Goal: Information Seeking & Learning: Learn about a topic

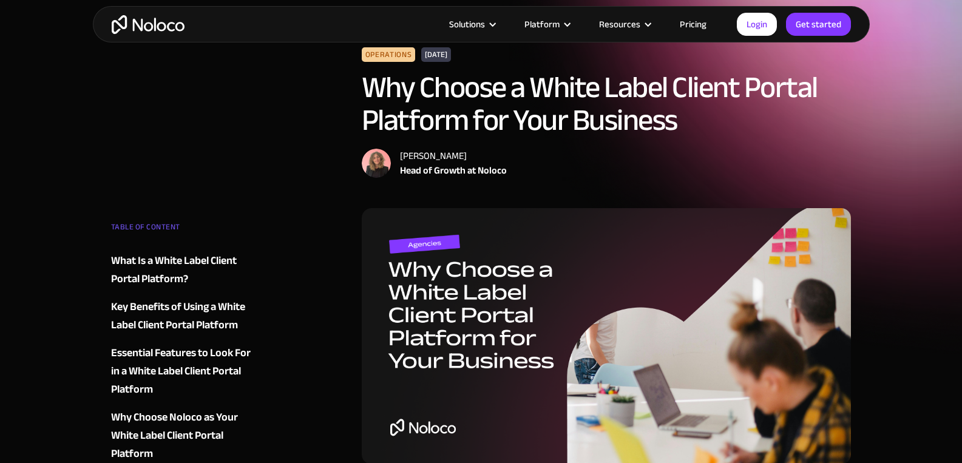
scroll to position [36, 0]
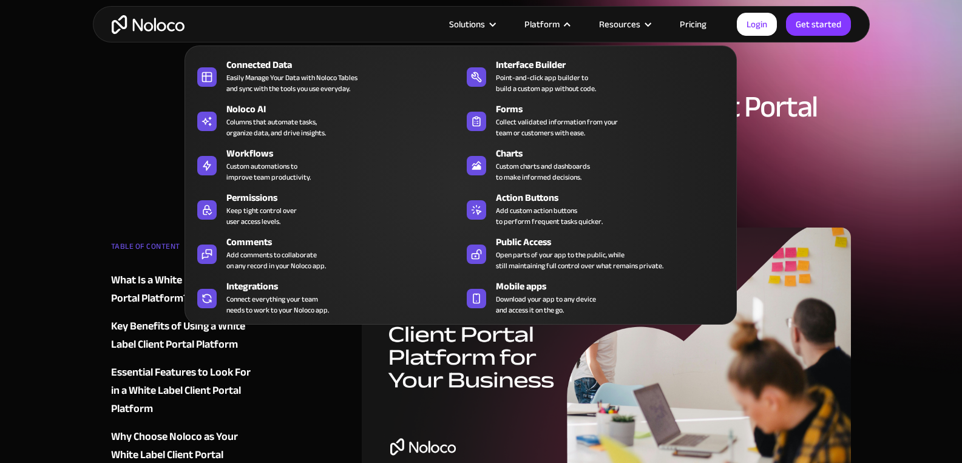
click at [571, 31] on nav "Connected Data Easily Manage Your Data with Noloco Tables and sync with the too…" at bounding box center [461, 177] width 552 height 296
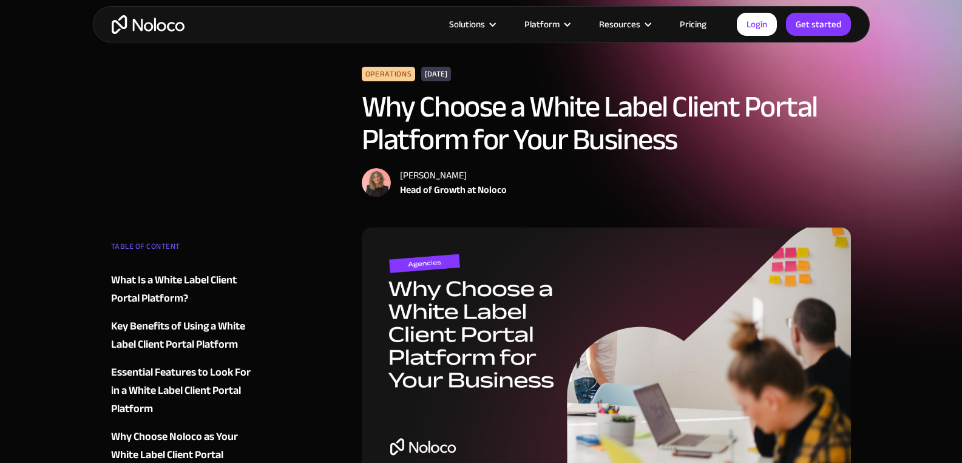
click at [681, 25] on link "Pricing" at bounding box center [693, 24] width 57 height 16
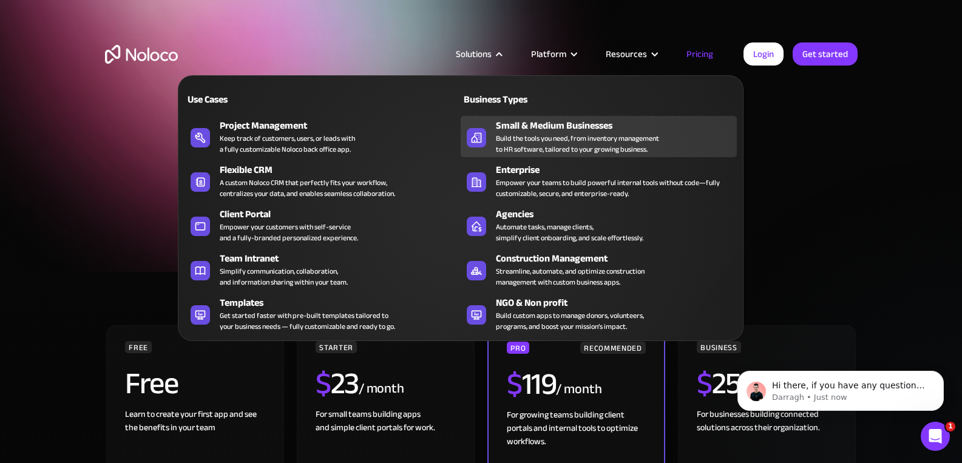
click at [550, 127] on div "Small & Medium Businesses" at bounding box center [619, 125] width 246 height 15
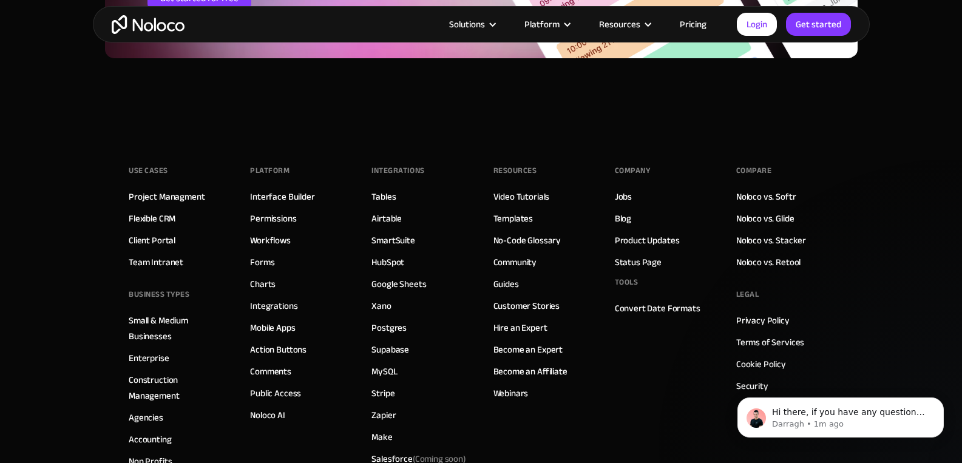
scroll to position [5938, 0]
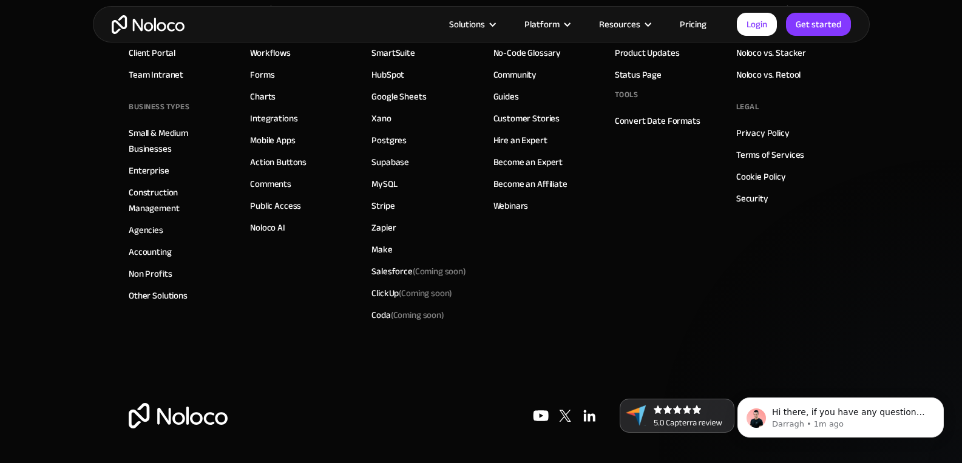
drag, startPoint x: 964, startPoint y: 35, endPoint x: 971, endPoint y: 467, distance: 432.2
